Goal: Information Seeking & Learning: Learn about a topic

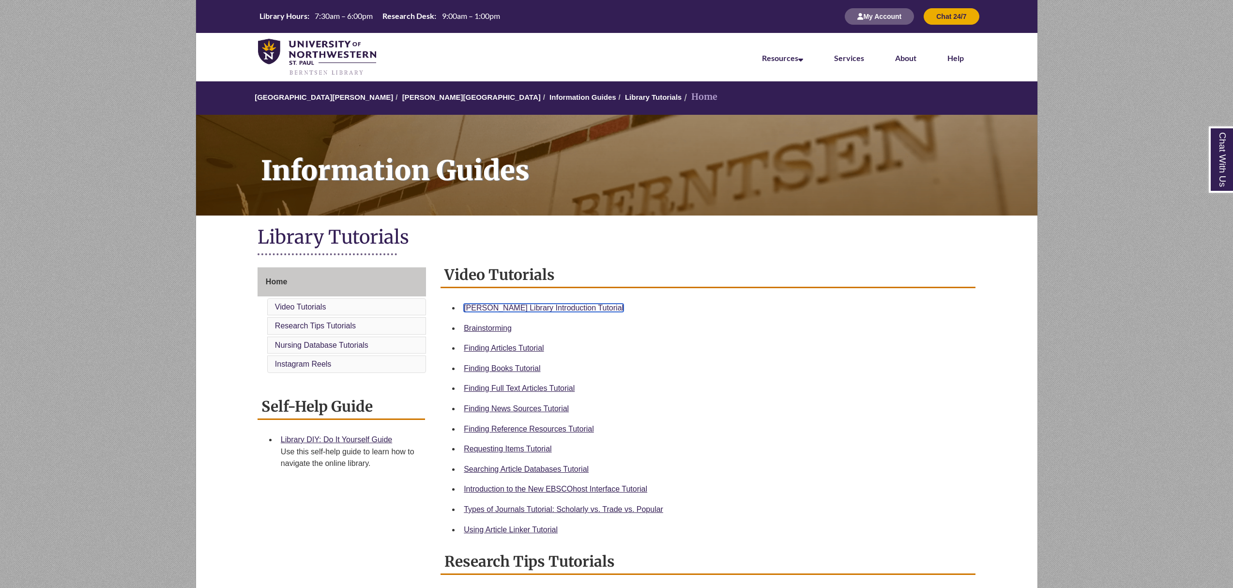
click at [545, 307] on link "Berntsen Library Introduction Tutorial" at bounding box center [544, 307] width 160 height 8
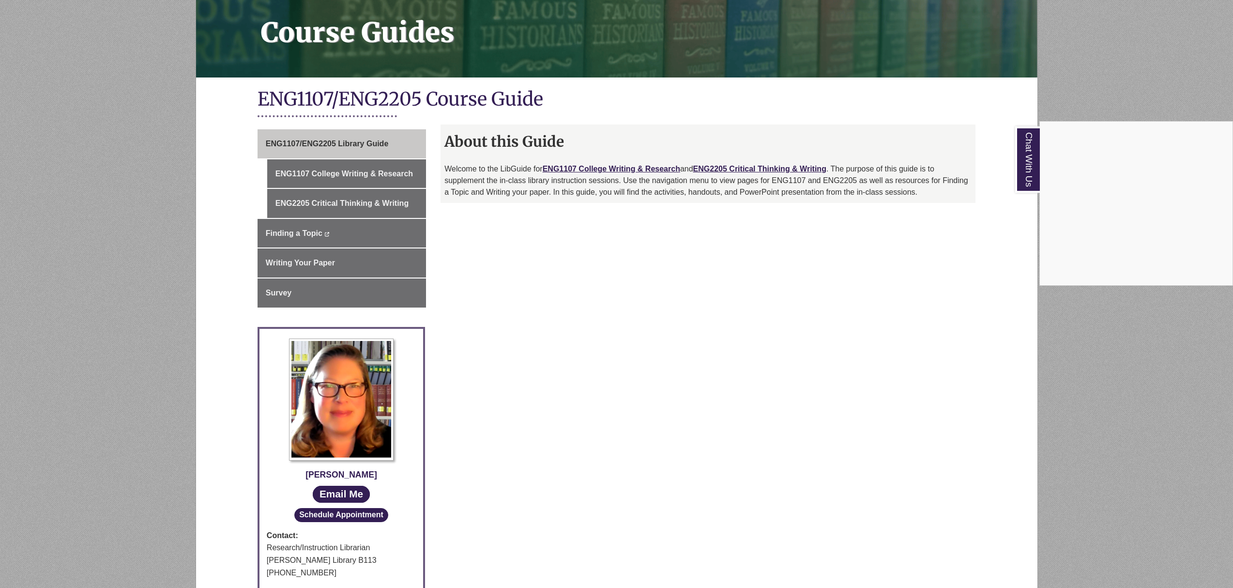
scroll to position [138, 0]
click at [340, 174] on div "Chat With Us" at bounding box center [616, 294] width 1233 height 588
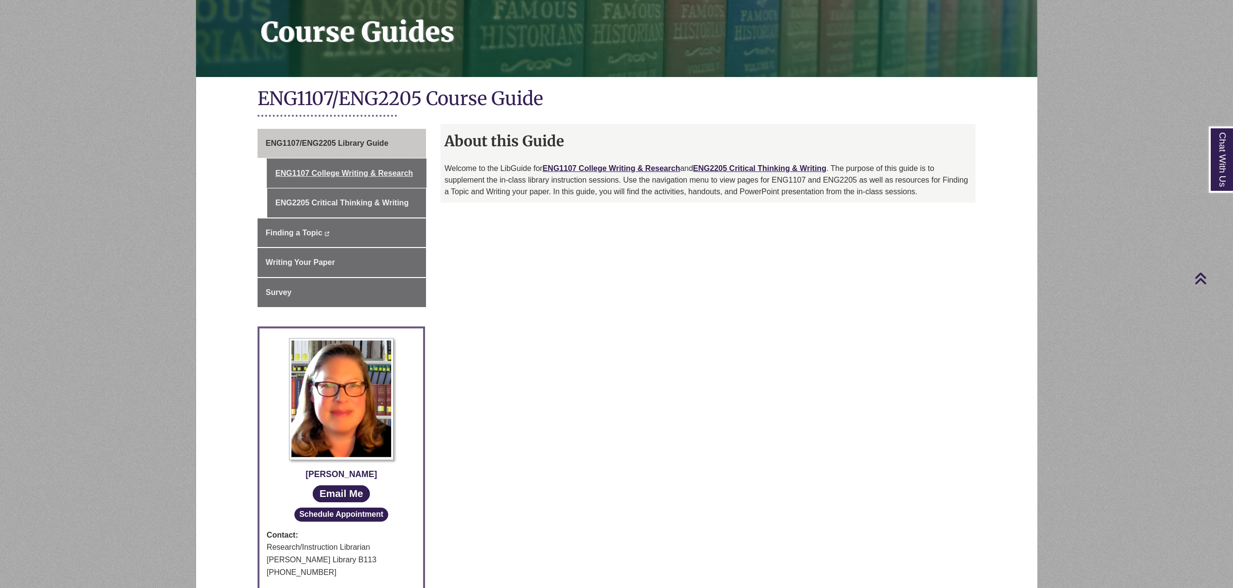
click at [340, 174] on link "ENG1107 College Writing & Research" at bounding box center [346, 173] width 159 height 29
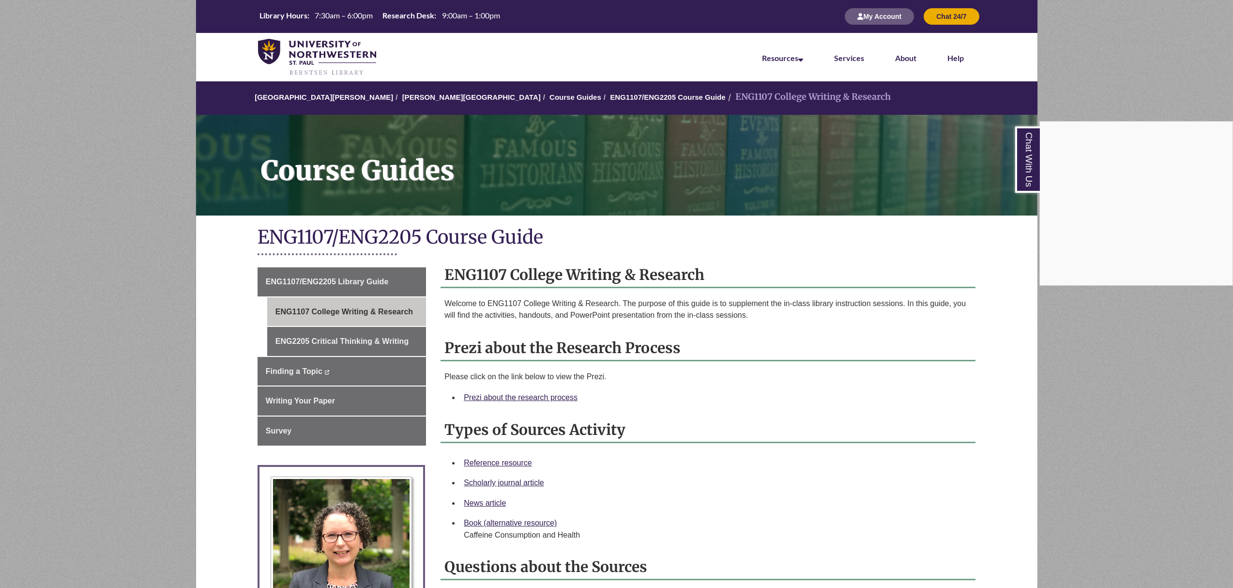
click at [502, 403] on div "Chat With Us" at bounding box center [616, 294] width 1233 height 588
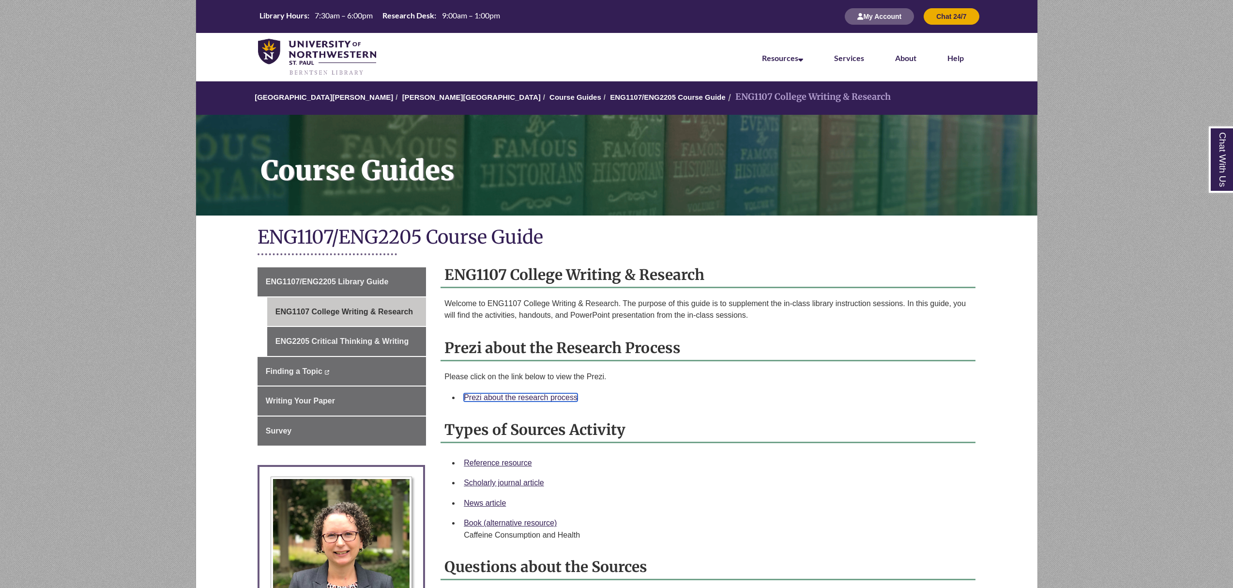
click at [502, 401] on link "Prezi about the research process" at bounding box center [521, 397] width 114 height 8
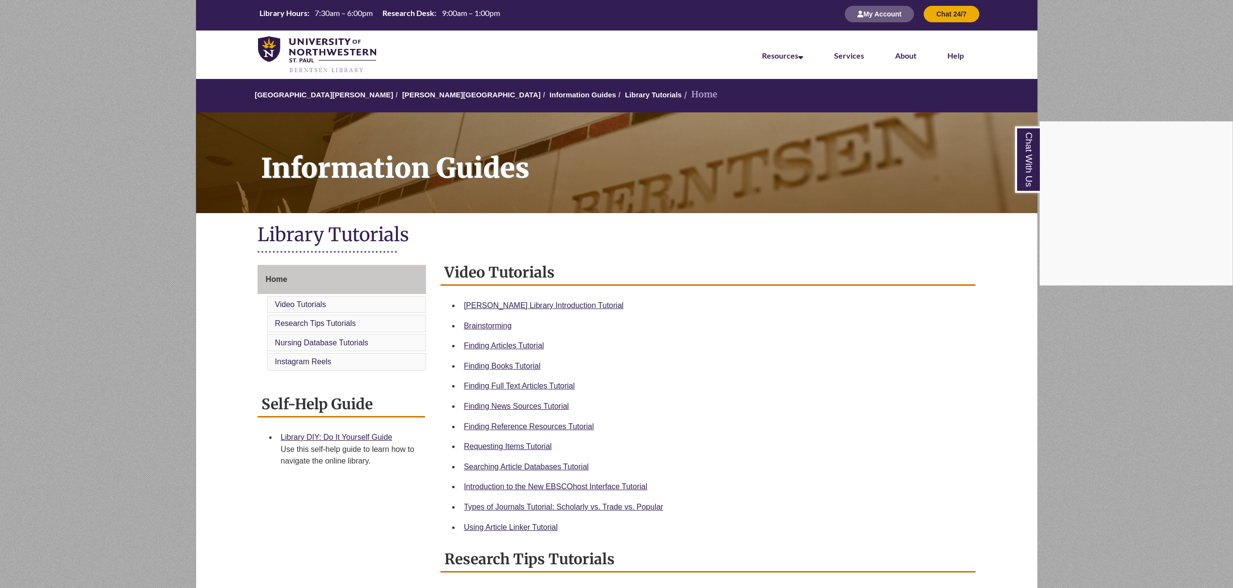
scroll to position [4, 0]
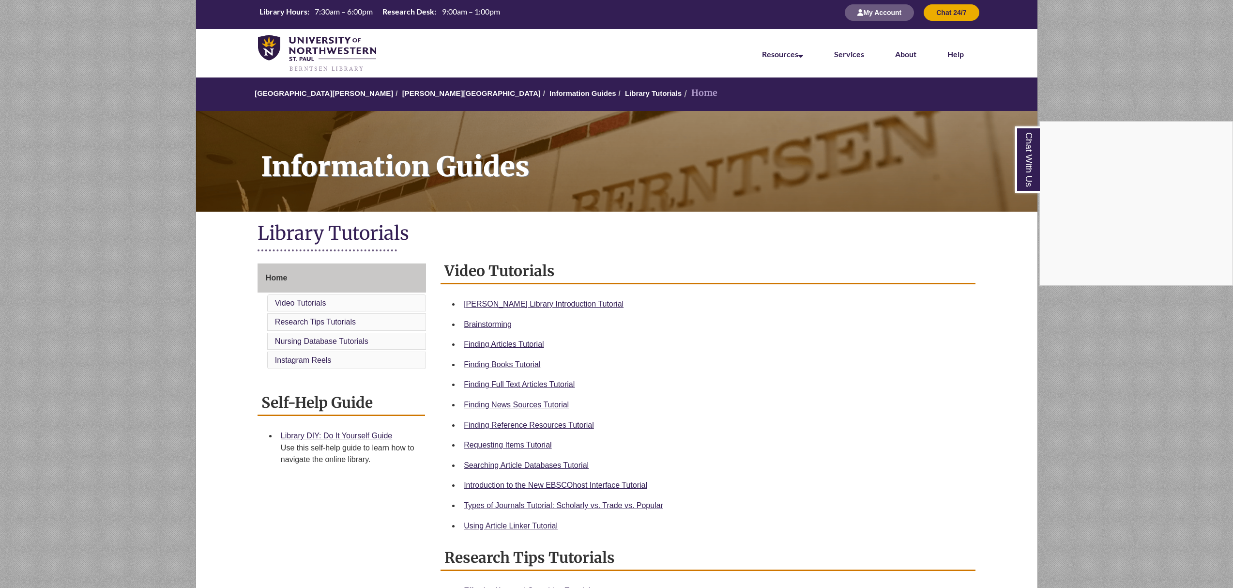
click at [540, 422] on div "Chat With Us" at bounding box center [616, 294] width 1233 height 588
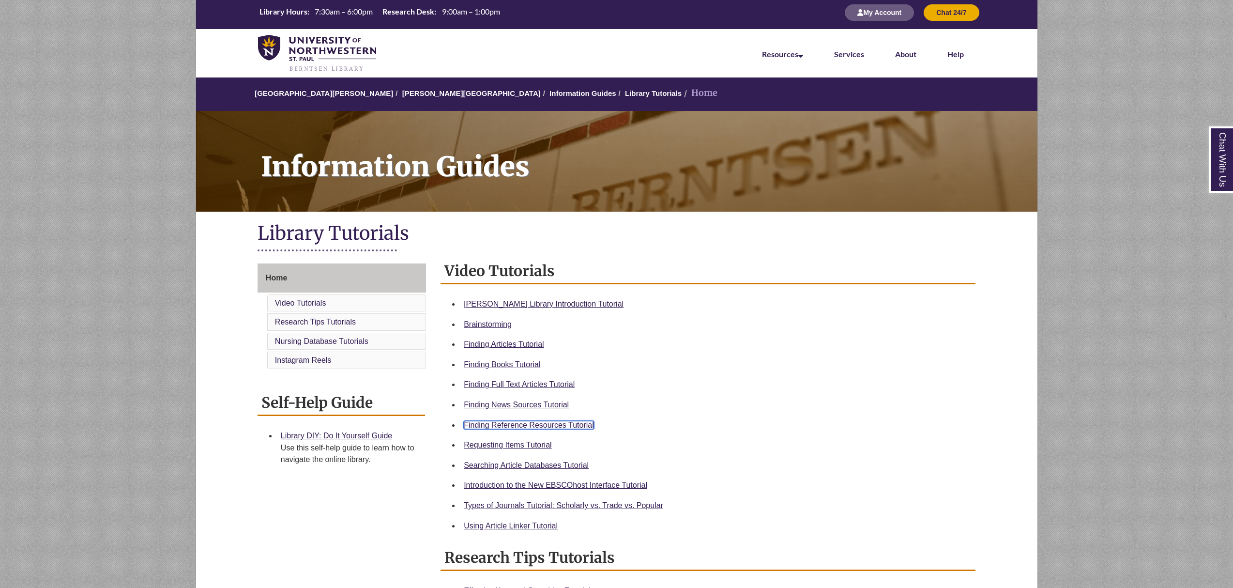
click at [540, 422] on link "Finding Reference Resources Tutorial" at bounding box center [529, 425] width 130 height 8
click at [430, 95] on link "[PERSON_NAME][GEOGRAPHIC_DATA]" at bounding box center [471, 93] width 138 height 8
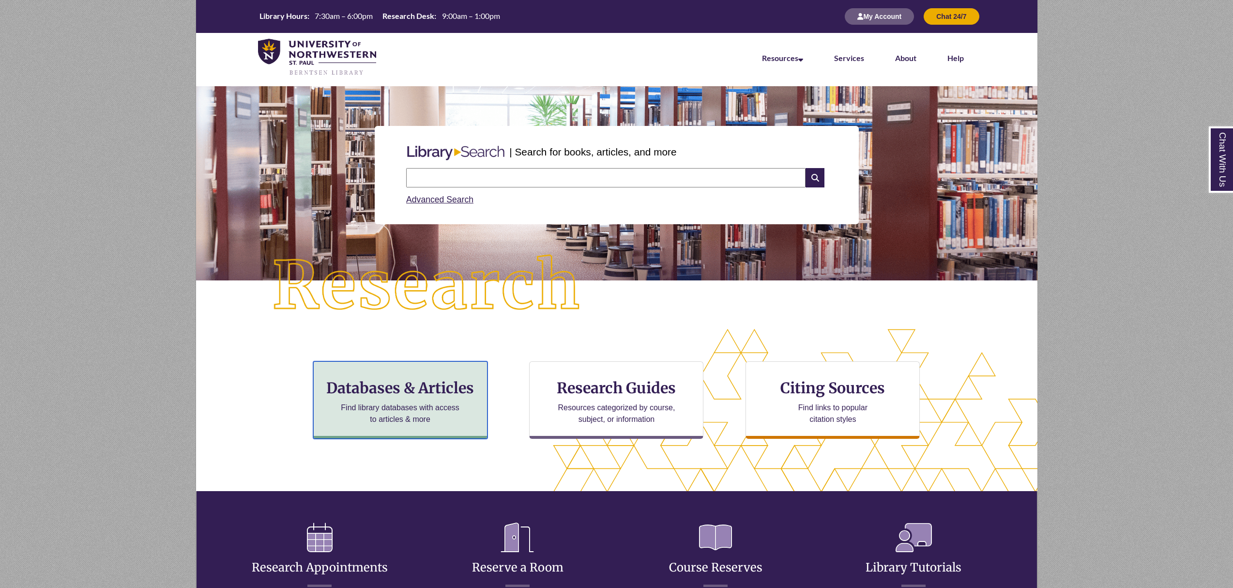
click at [424, 380] on h3 "Databases & Articles" at bounding box center [400, 387] width 158 height 18
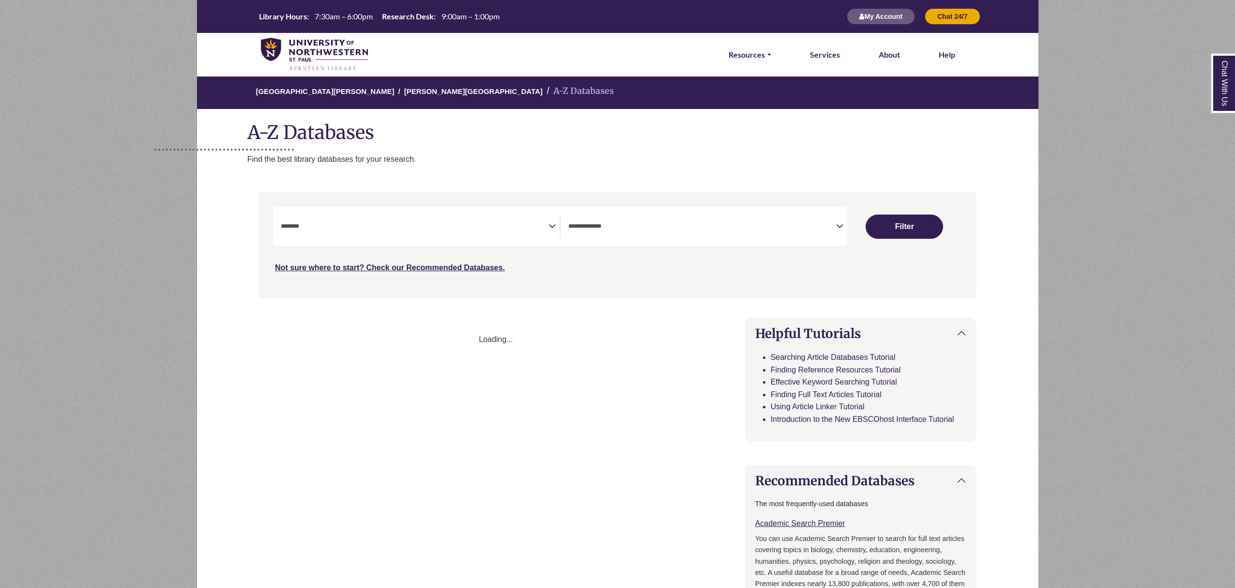
select select "Database Subject Filter"
select select "Database Types Filter"
select select "Database Subject Filter"
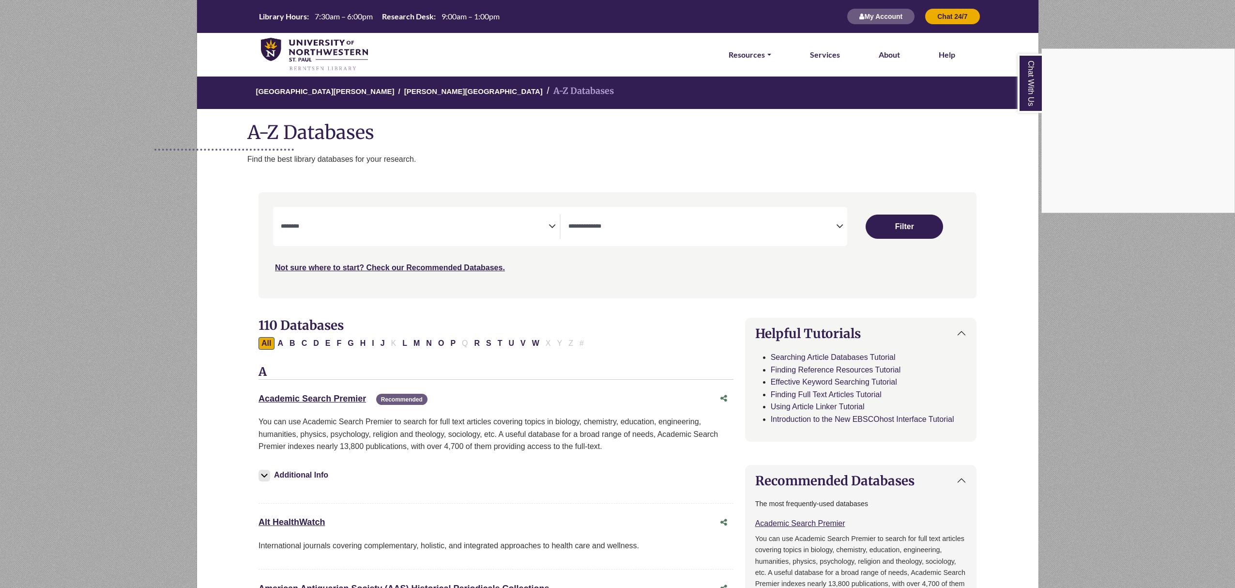
click at [837, 224] on div "Chat With Us" at bounding box center [617, 294] width 1235 height 588
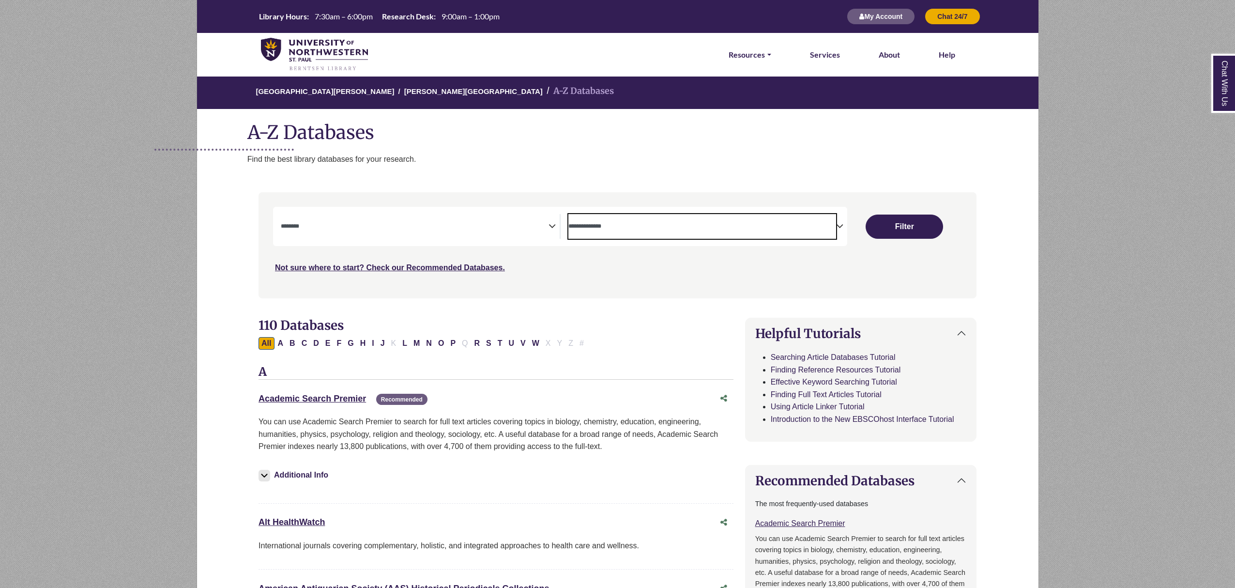
click at [811, 231] on span "Search filters" at bounding box center [702, 226] width 268 height 25
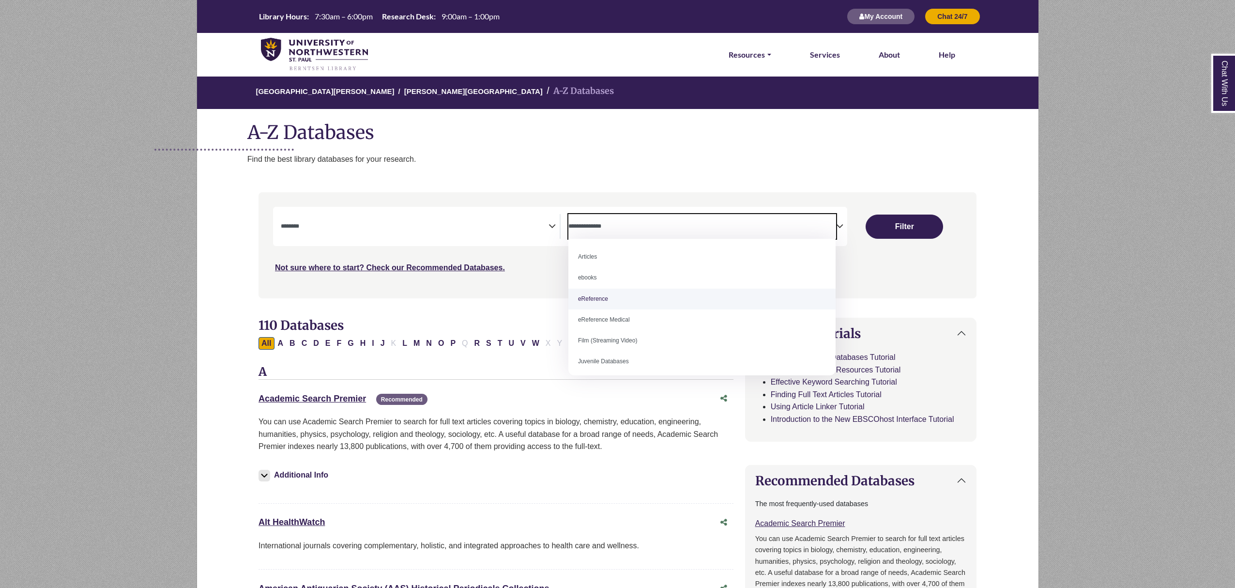
select select "*****"
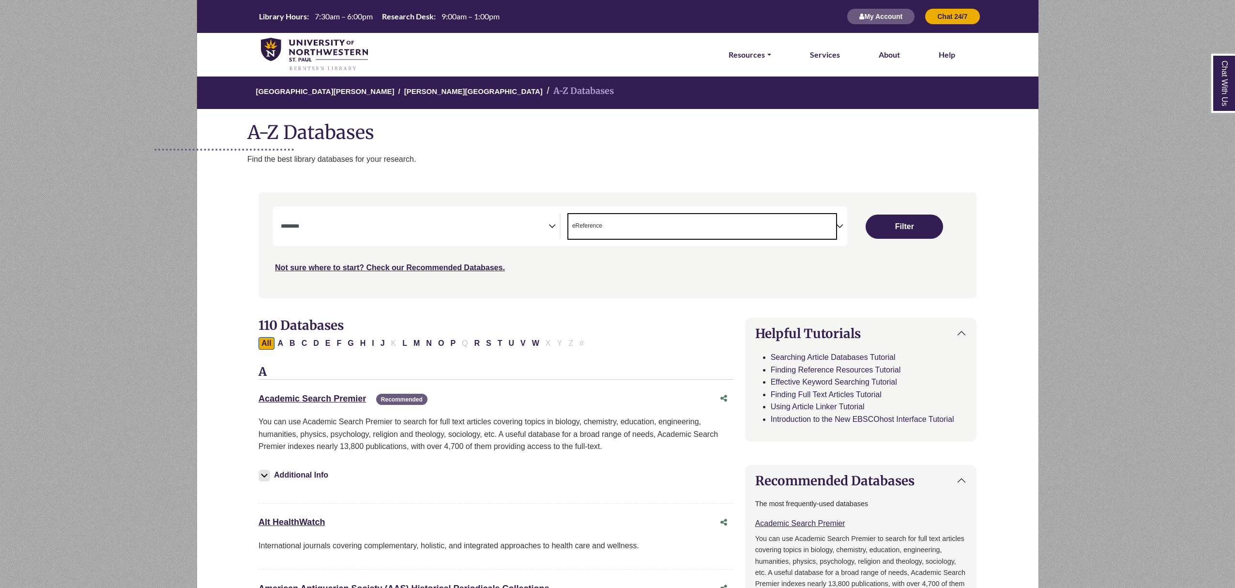
scroll to position [19, 0]
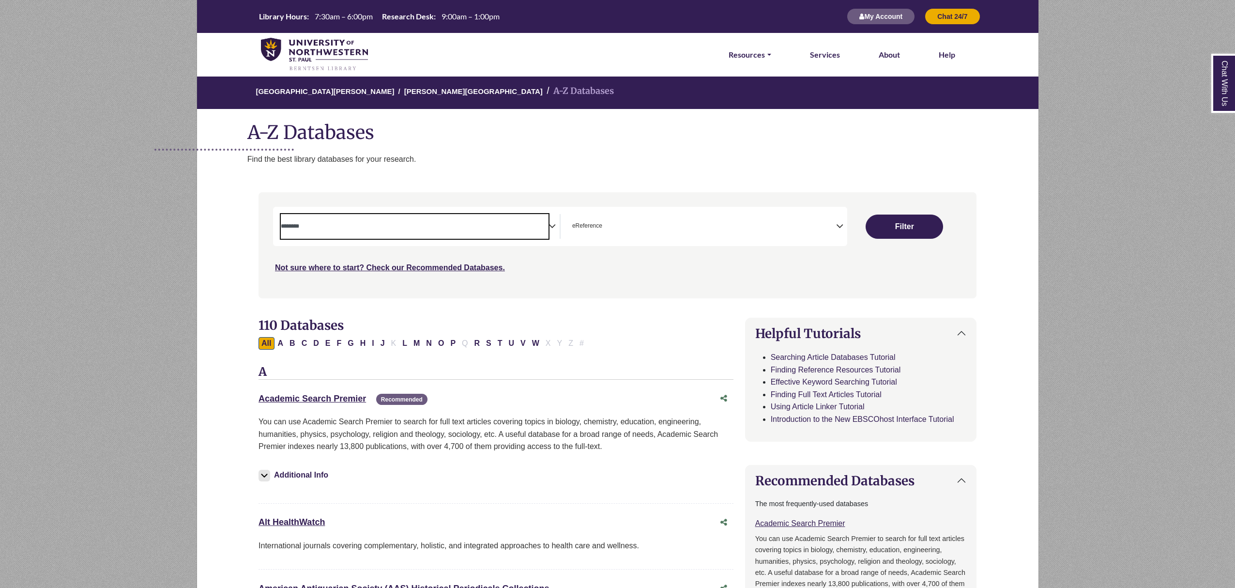
click at [546, 229] on textarea "Search" at bounding box center [415, 227] width 268 height 8
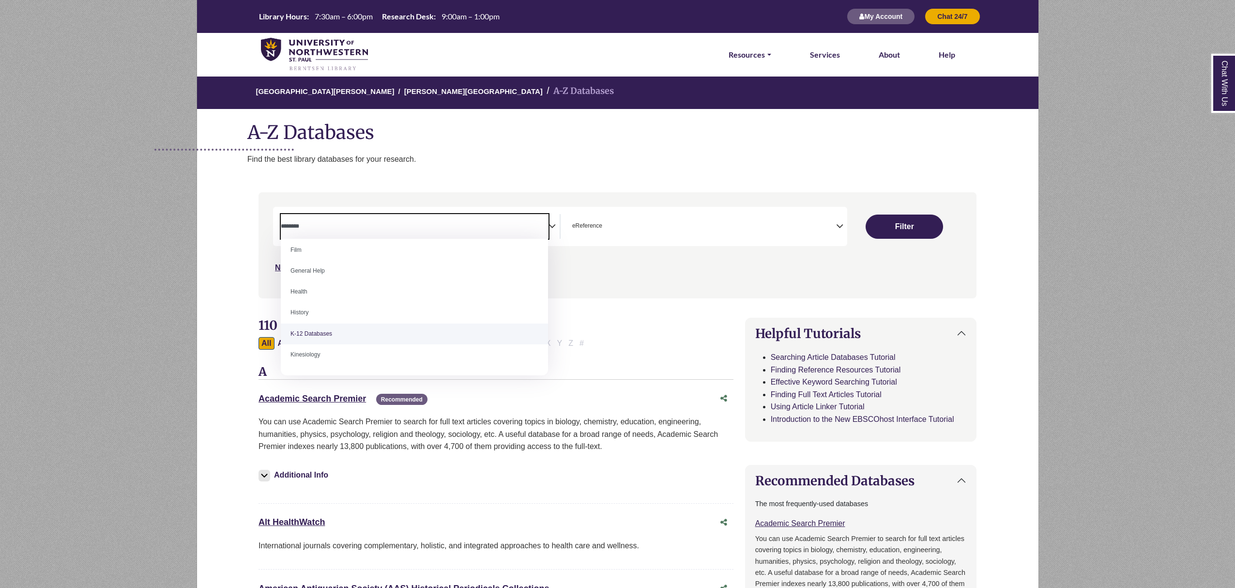
scroll to position [380, 0]
select select "*****"
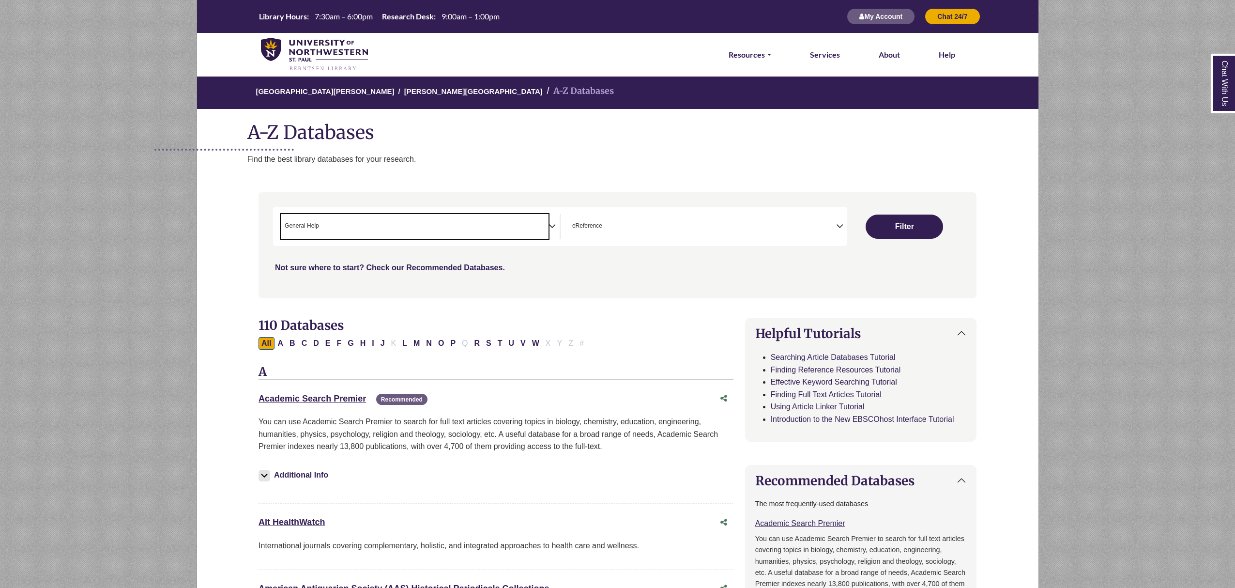
scroll to position [189, 0]
click at [540, 292] on div "Search filters" at bounding box center [617, 245] width 706 height 98
click at [916, 234] on button "Filter" at bounding box center [903, 226] width 77 height 24
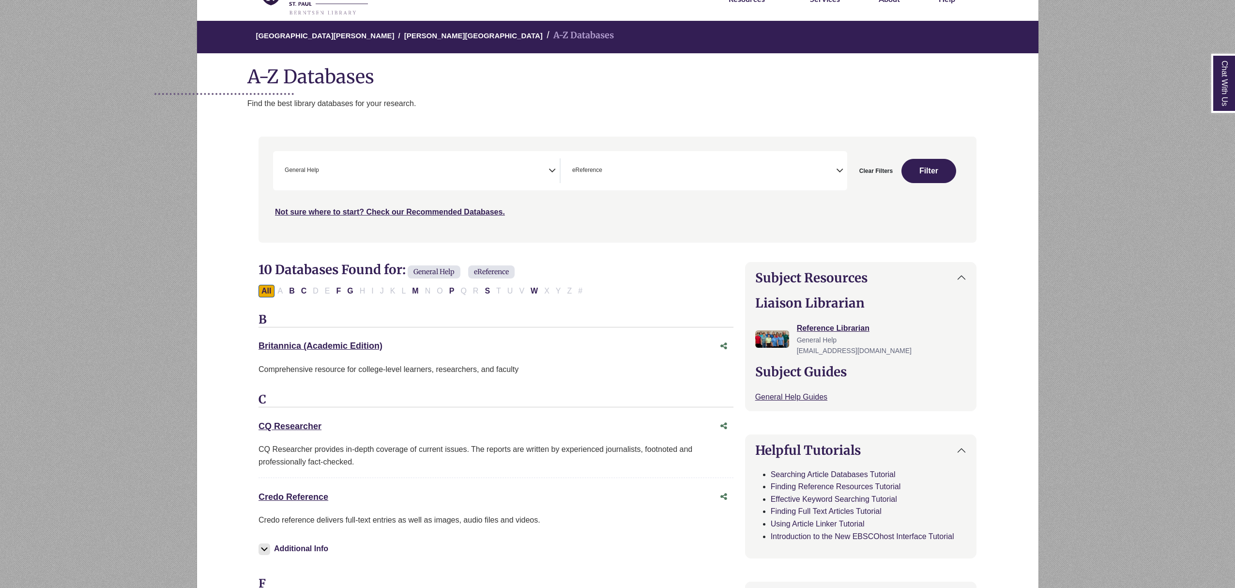
scroll to position [56, 0]
click at [320, 495] on link "Credo Reference This link opens in a new window" at bounding box center [293, 496] width 70 height 10
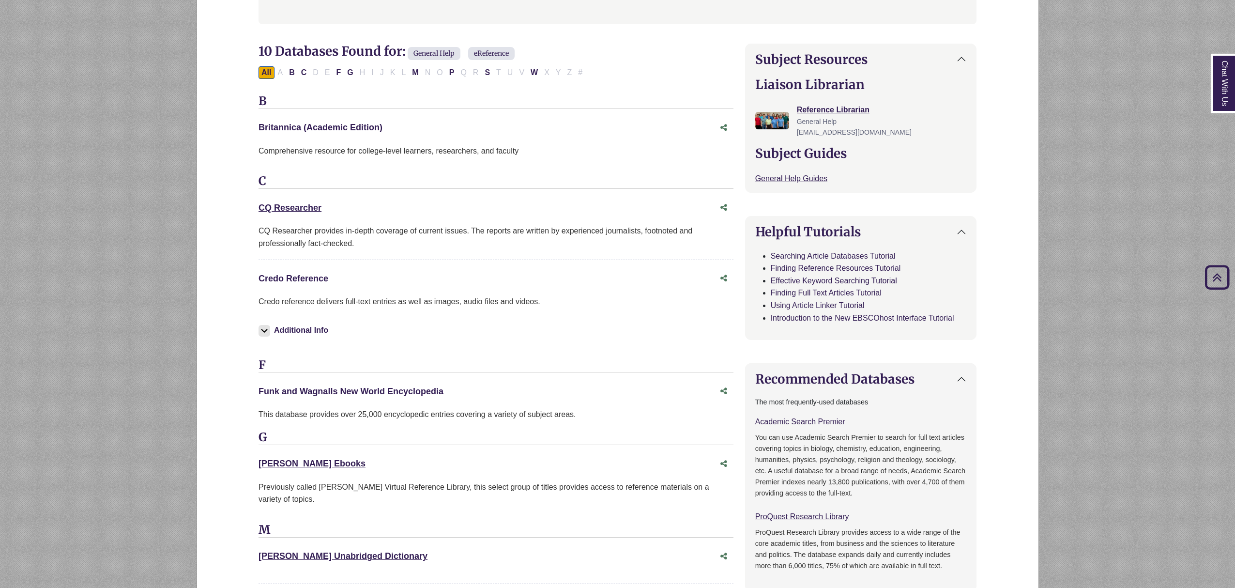
scroll to position [266, 0]
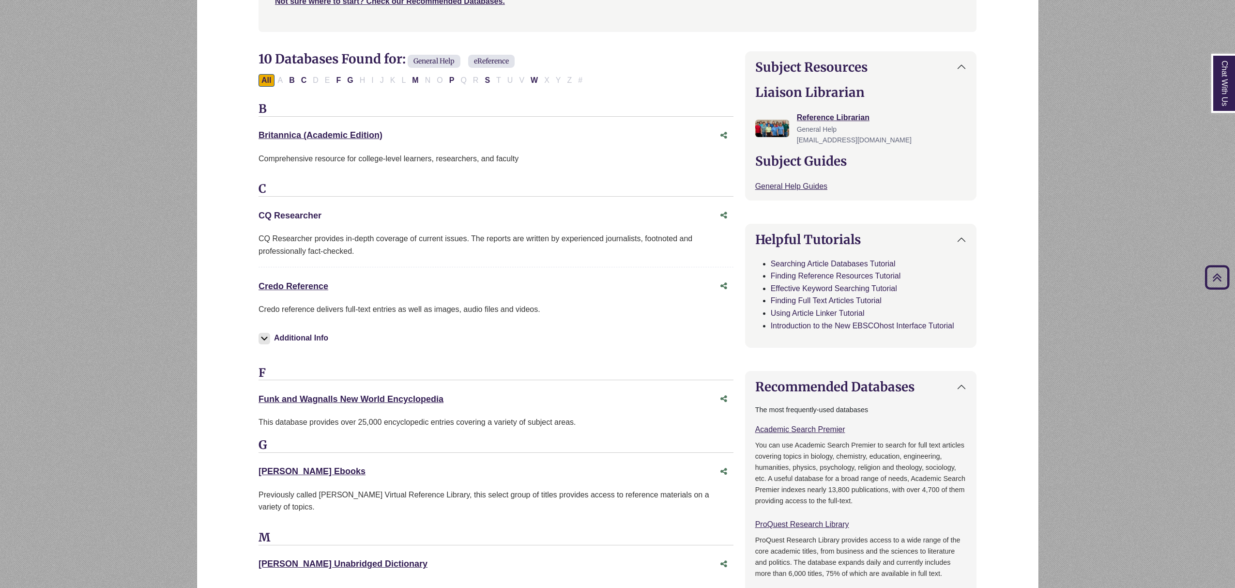
click at [286, 214] on link "CQ Researcher This link opens in a new window" at bounding box center [289, 216] width 63 height 10
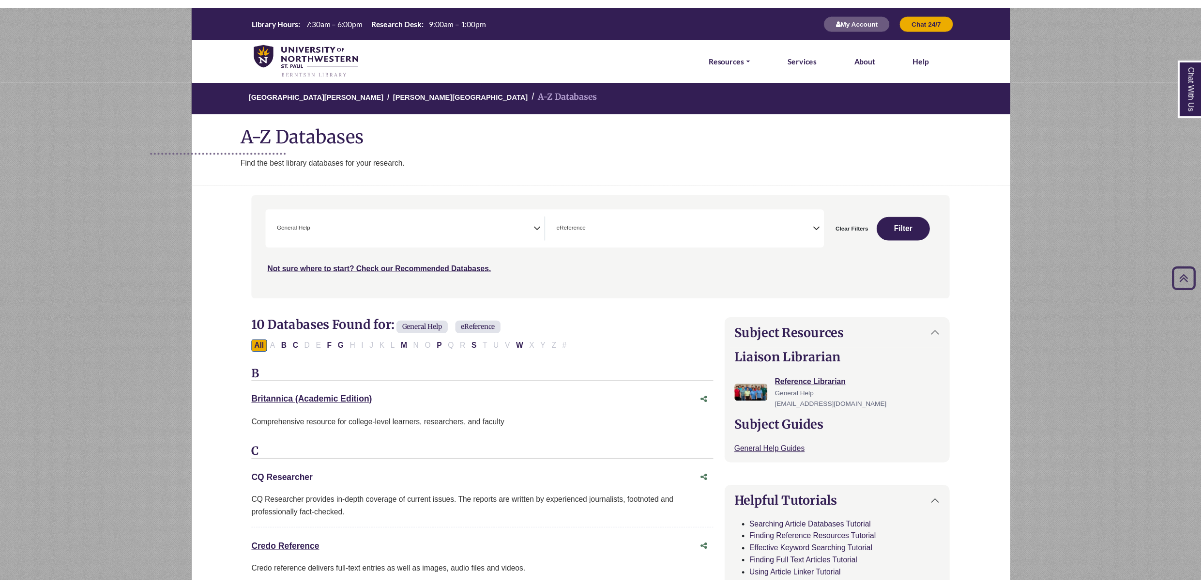
scroll to position [0, 0]
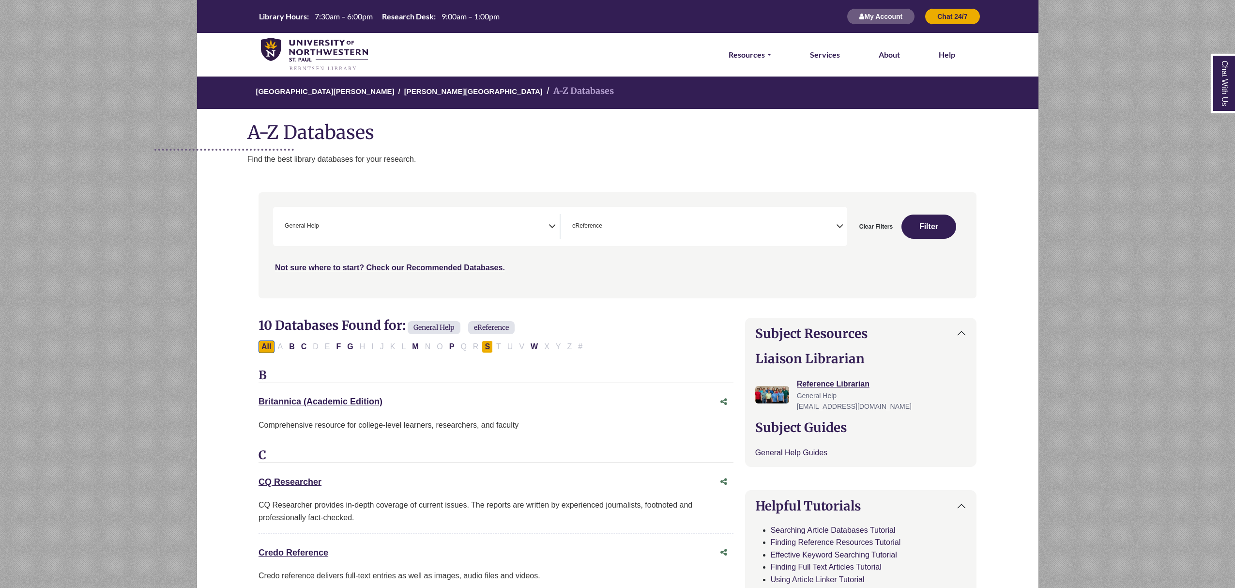
click at [487, 345] on button "S" at bounding box center [487, 346] width 11 height 13
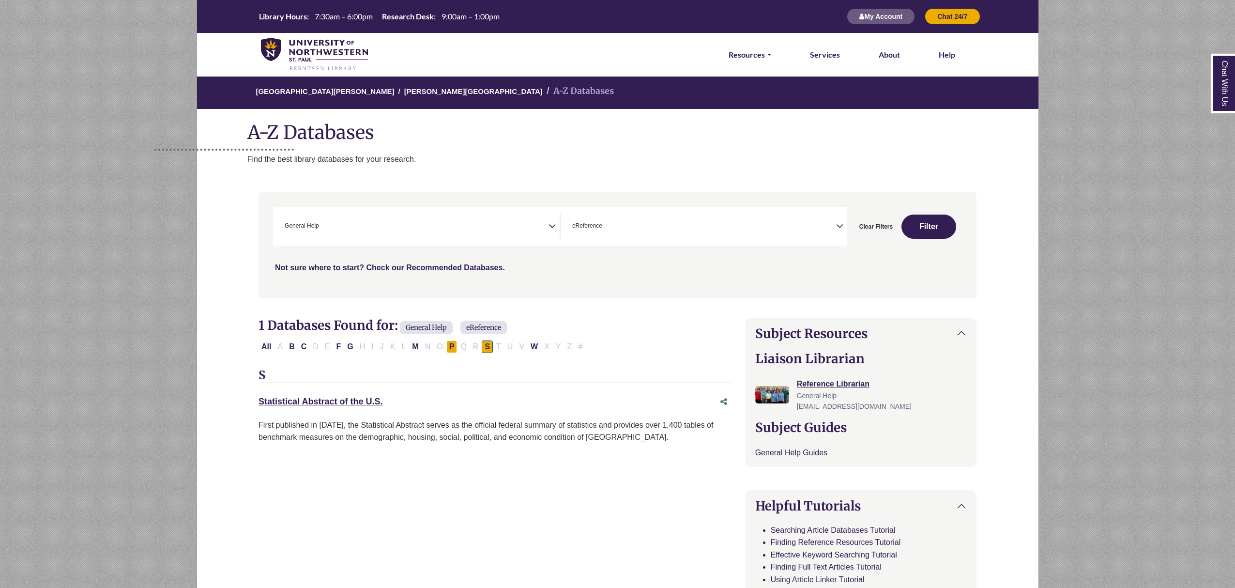
click at [451, 347] on button "P" at bounding box center [451, 346] width 11 height 13
click at [363, 399] on link "Points of View Reference Center This link opens in a new window" at bounding box center [325, 401] width 134 height 10
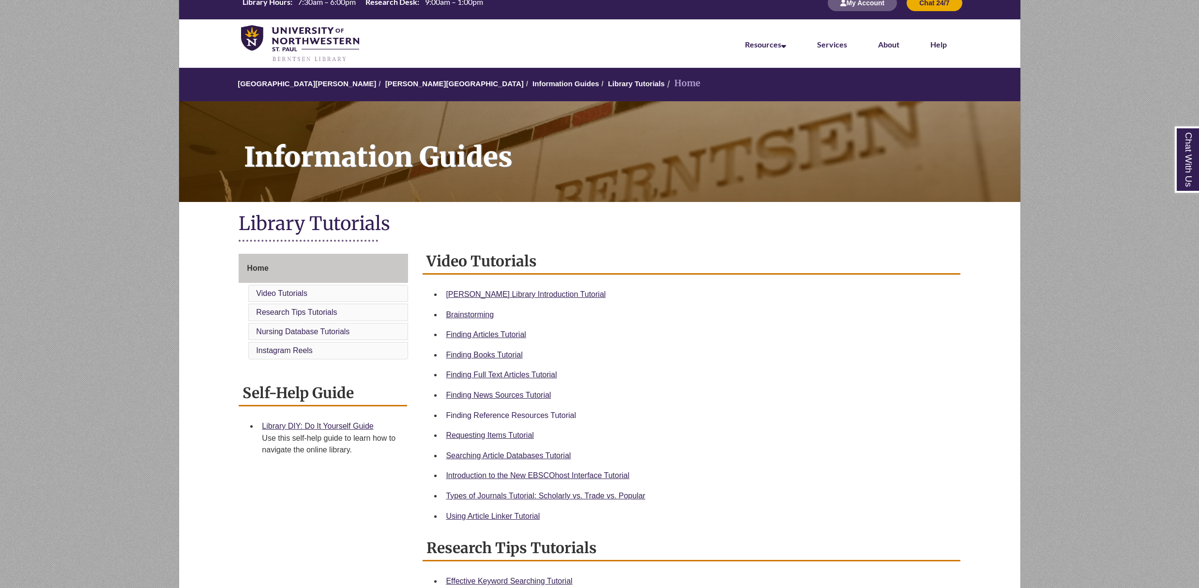
scroll to position [15, 0]
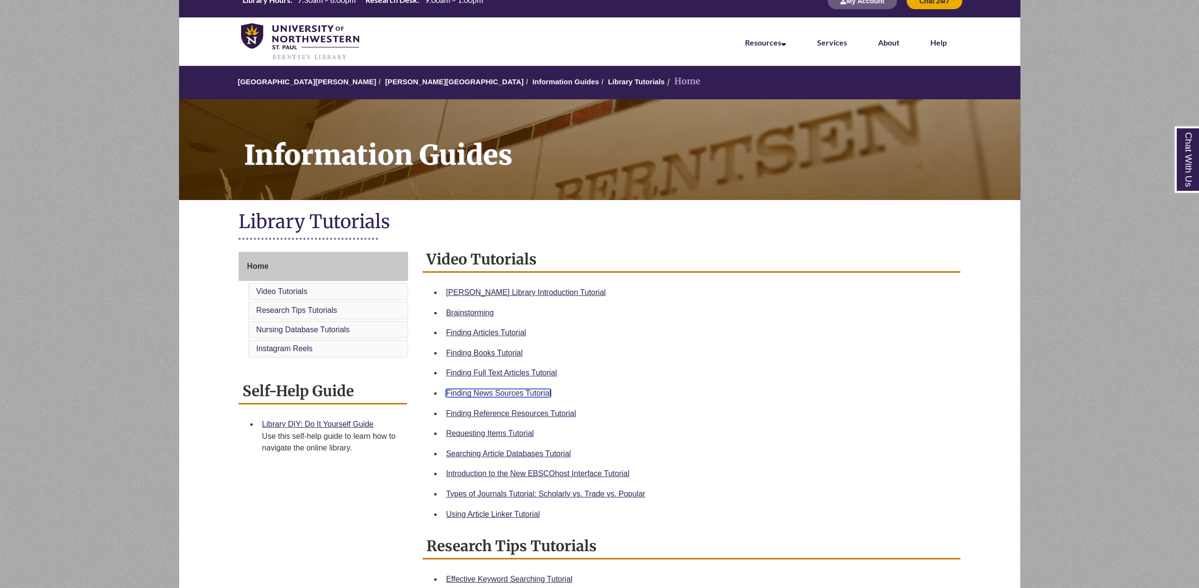
click at [513, 395] on link "Finding News Sources Tutorial" at bounding box center [498, 393] width 105 height 8
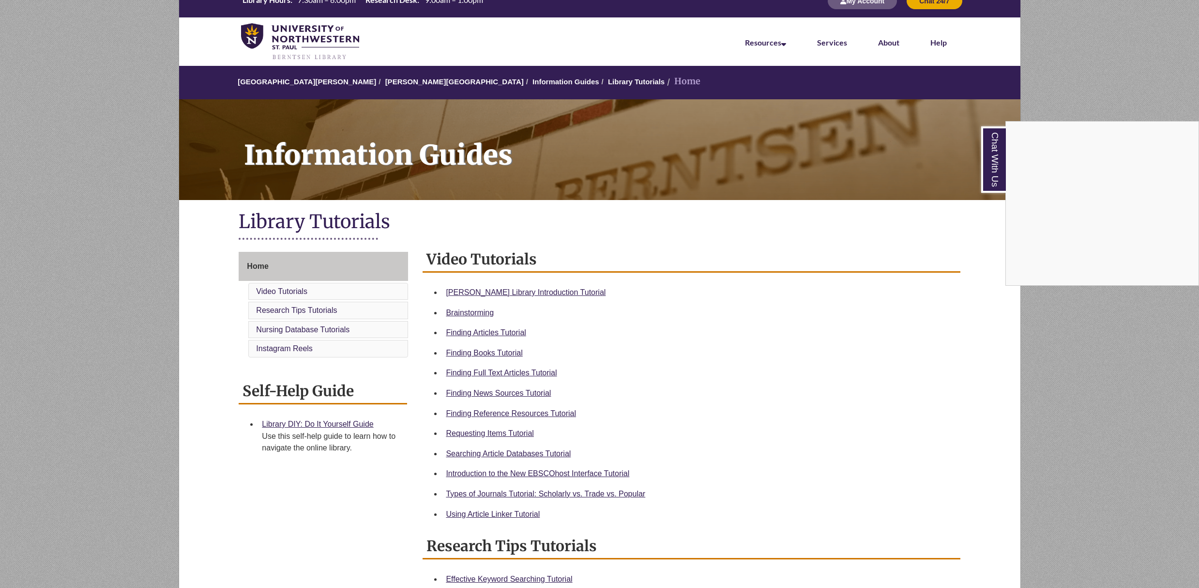
click at [386, 79] on div "Chat With Us" at bounding box center [599, 294] width 1199 height 588
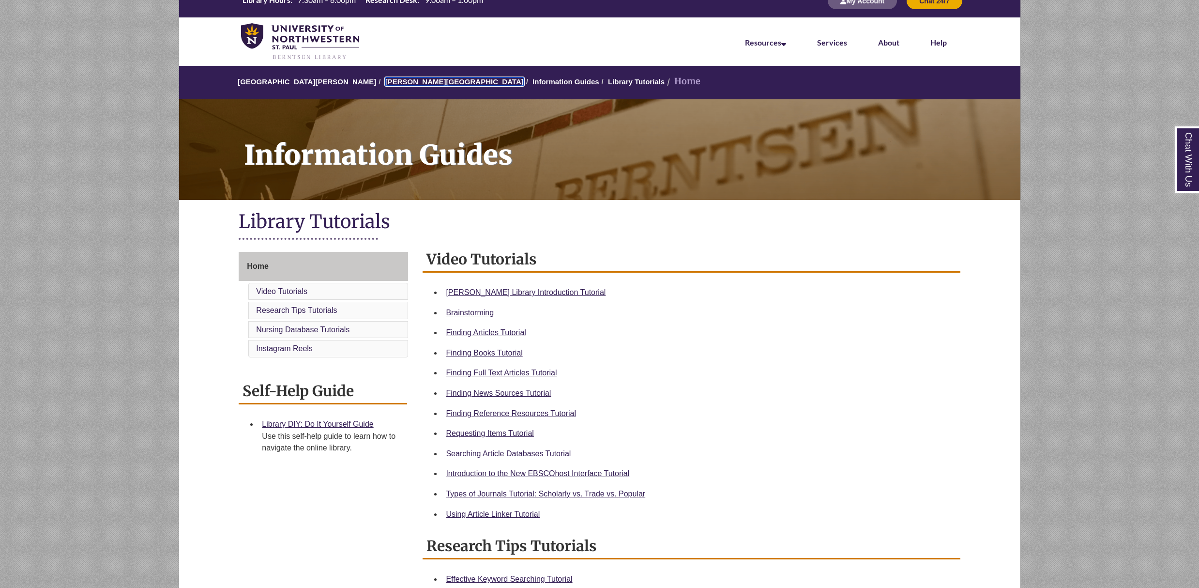
click at [388, 79] on link "[PERSON_NAME][GEOGRAPHIC_DATA]" at bounding box center [454, 81] width 138 height 8
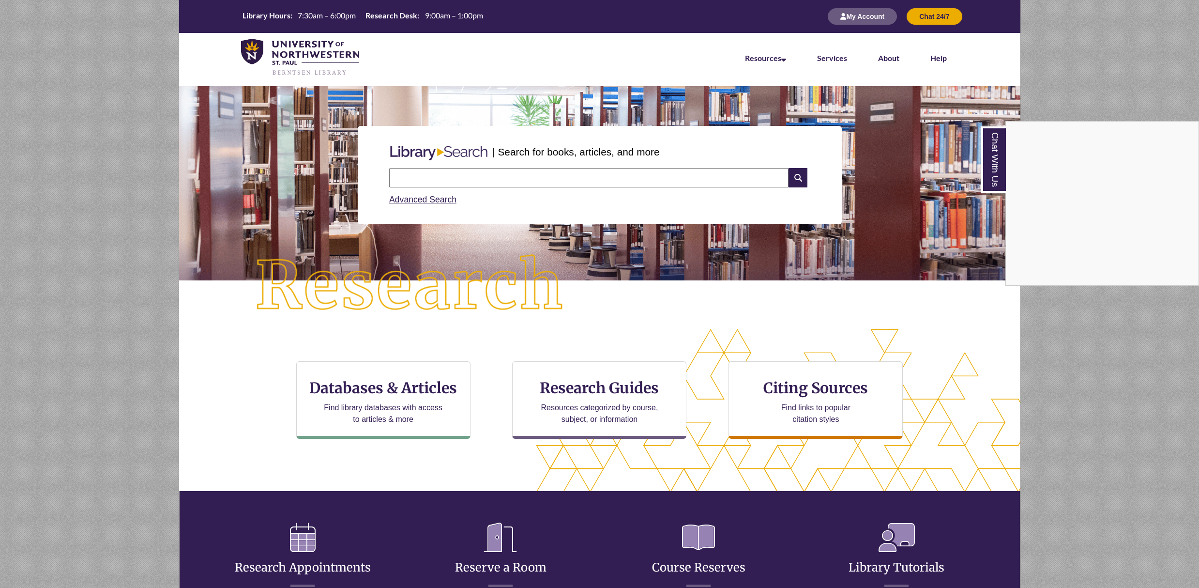
click at [487, 174] on div "Chat With Us" at bounding box center [599, 294] width 1199 height 588
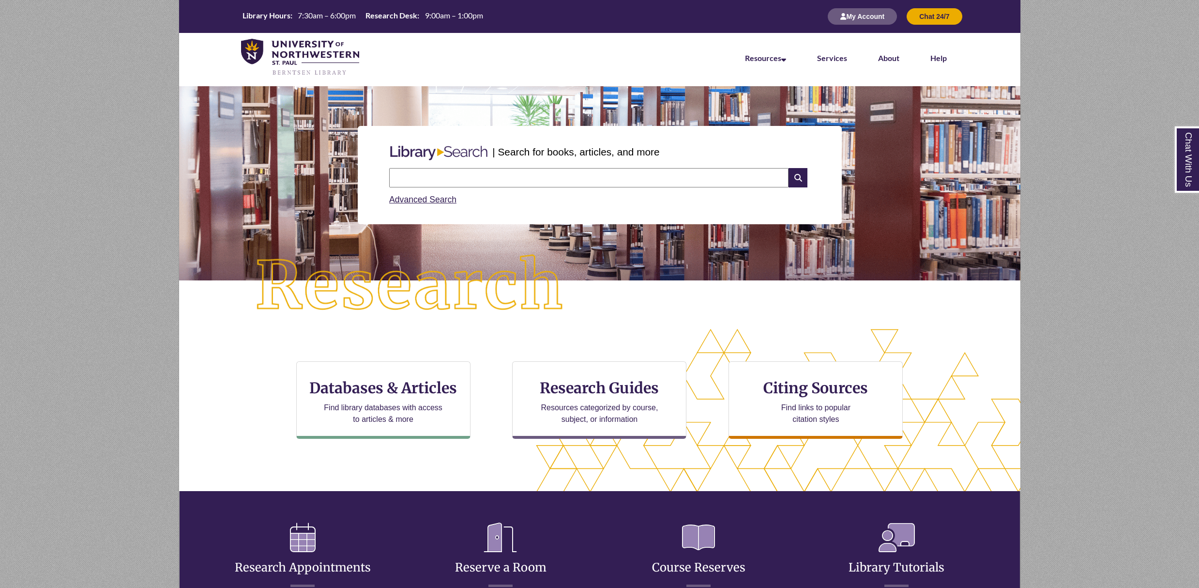
click at [487, 175] on input "text" at bounding box center [588, 177] width 399 height 19
type input "**********"
